Goal: Information Seeking & Learning: Learn about a topic

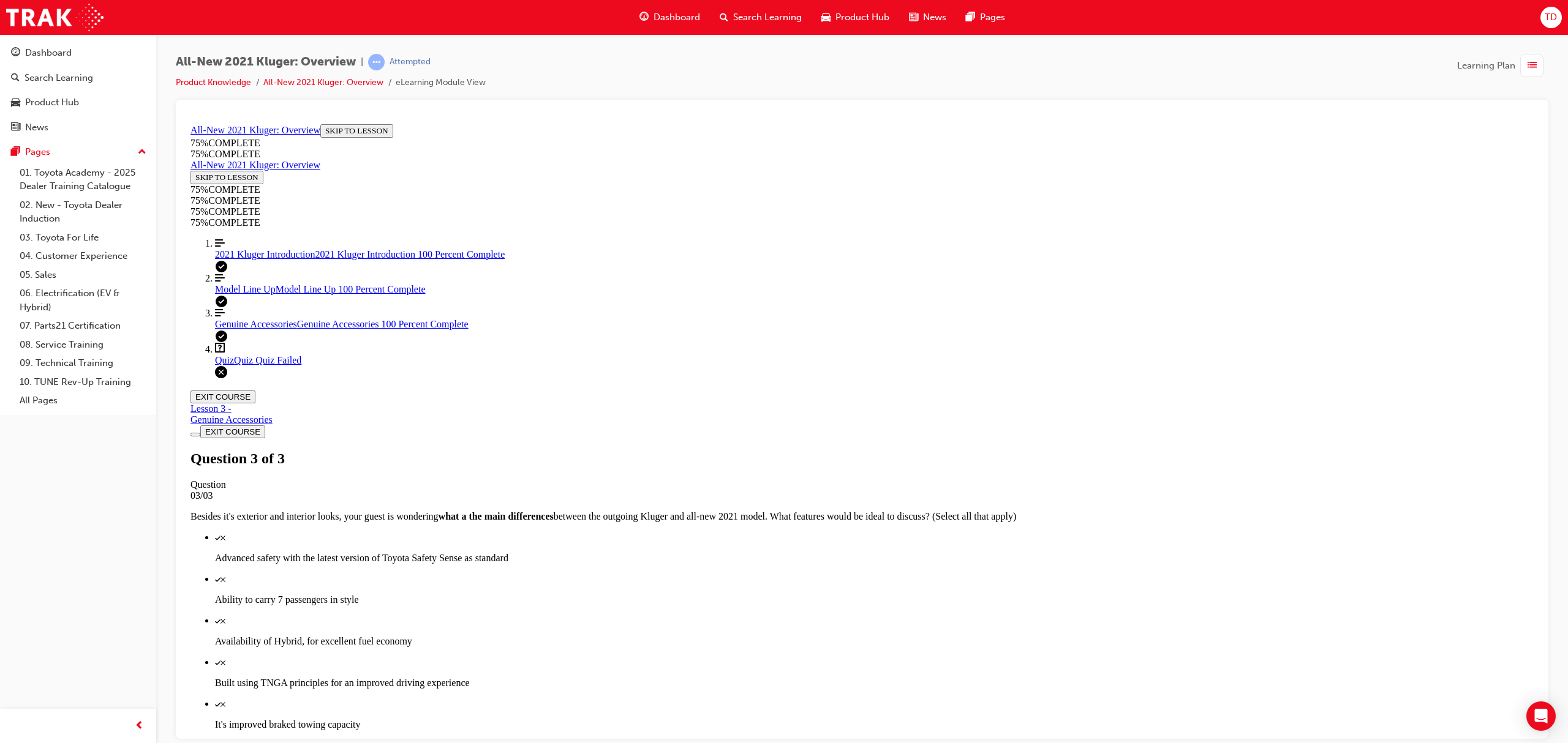
scroll to position [44, 0]
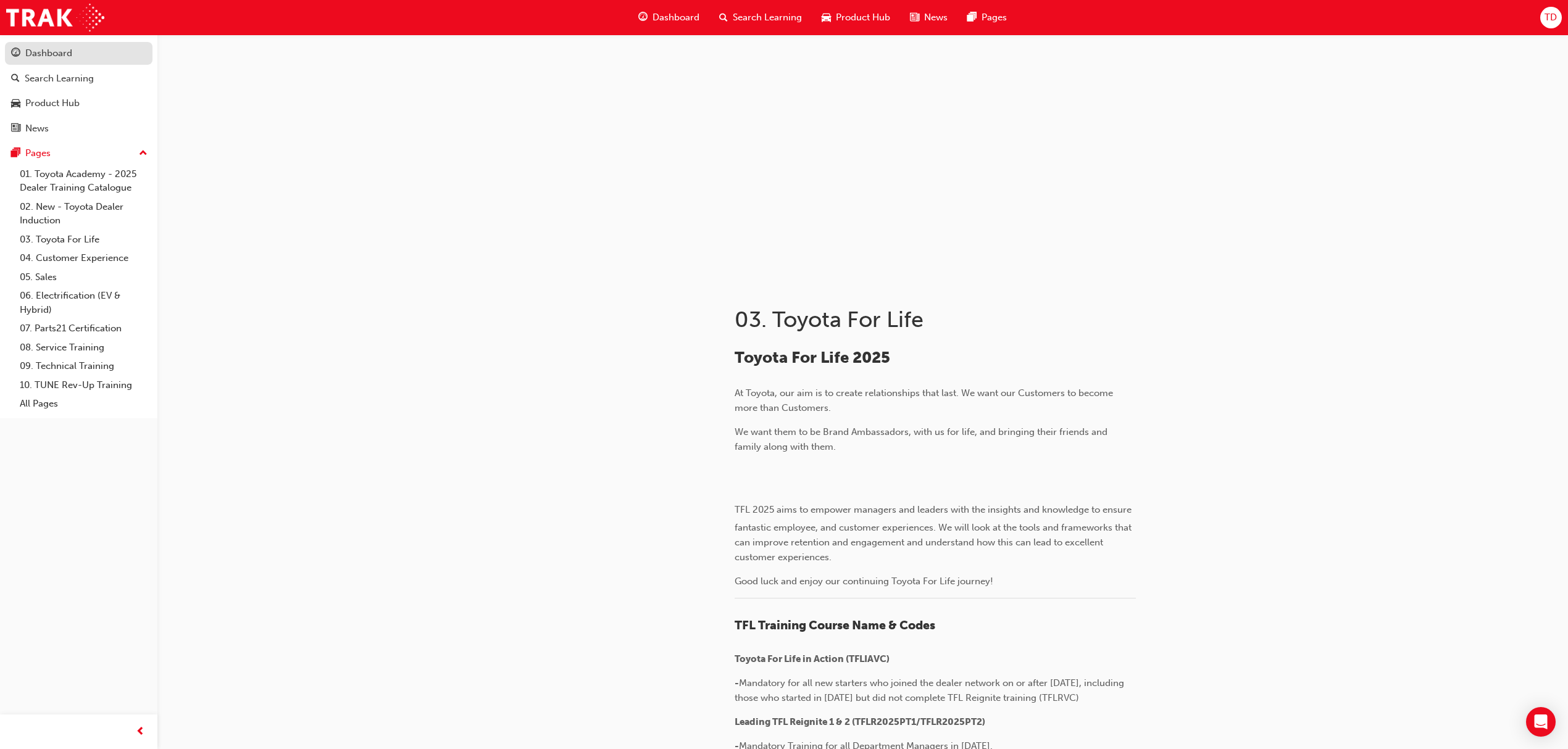
click at [76, 55] on div "Dashboard" at bounding box center [78, 53] width 135 height 15
